Goal: Check status: Check status

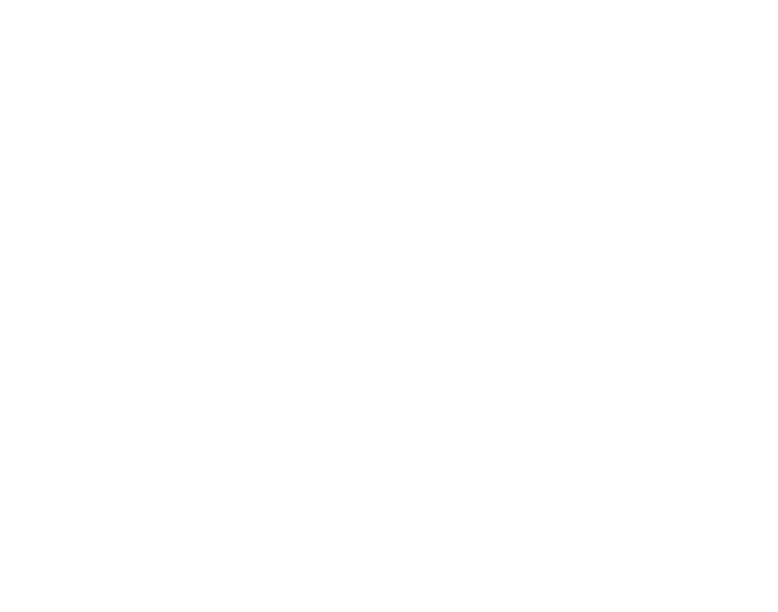
type input "[EMAIL_ADDRESS][DOMAIN_NAME]"
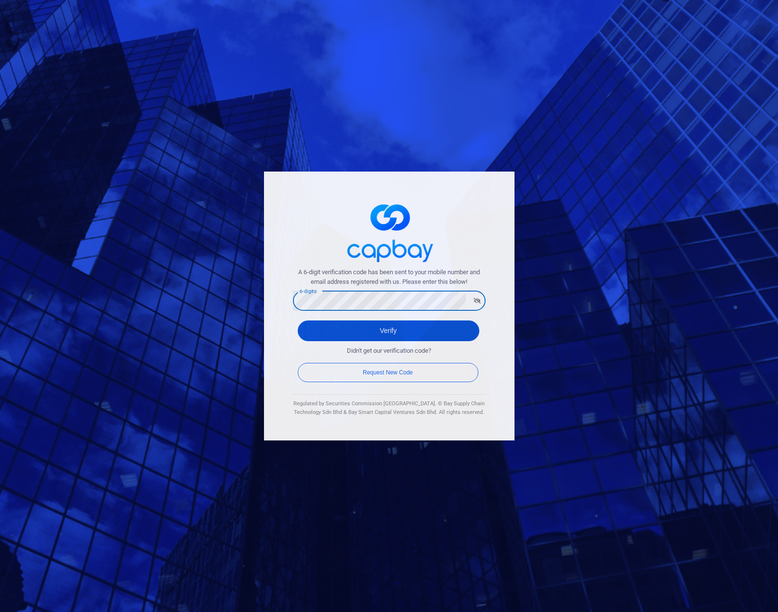
click at [370, 339] on button "Verify" at bounding box center [389, 330] width 182 height 21
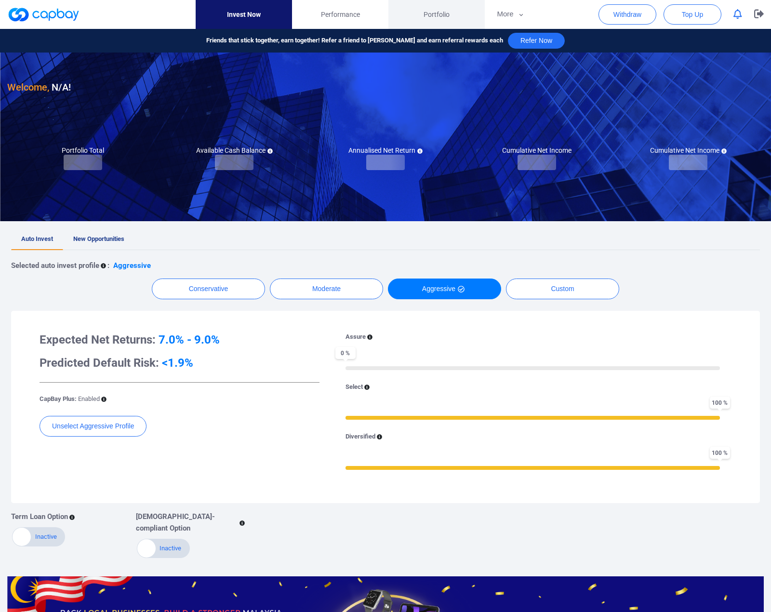
click at [445, 14] on span "Portfolio" at bounding box center [437, 14] width 26 height 11
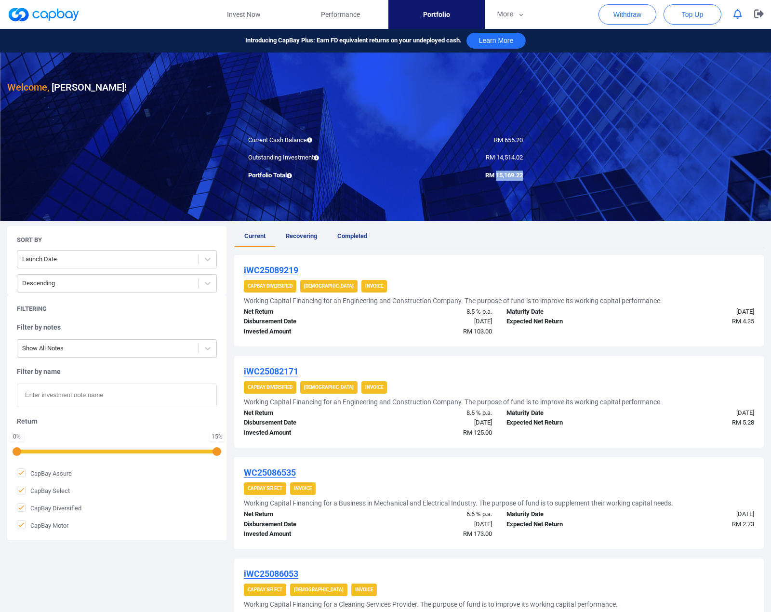
drag, startPoint x: 495, startPoint y: 174, endPoint x: 524, endPoint y: 174, distance: 28.9
click at [524, 175] on div "RM 15,169.22" at bounding box center [457, 176] width 145 height 10
copy span "15,169.22"
